Goal: Find specific page/section

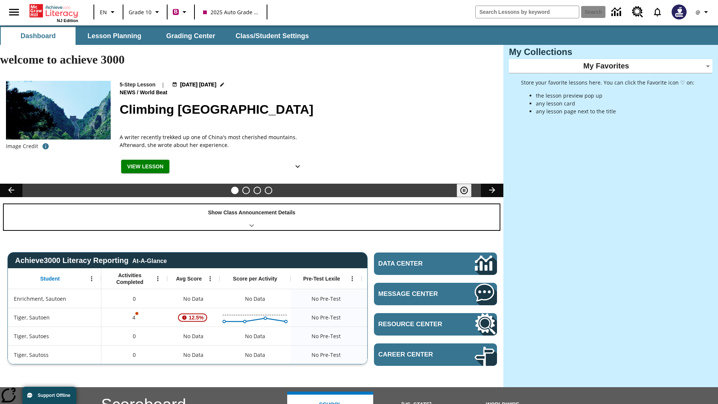
click at [252, 204] on div "Show Class Announcement Details" at bounding box center [252, 217] width 496 height 26
